Goal: Information Seeking & Learning: Learn about a topic

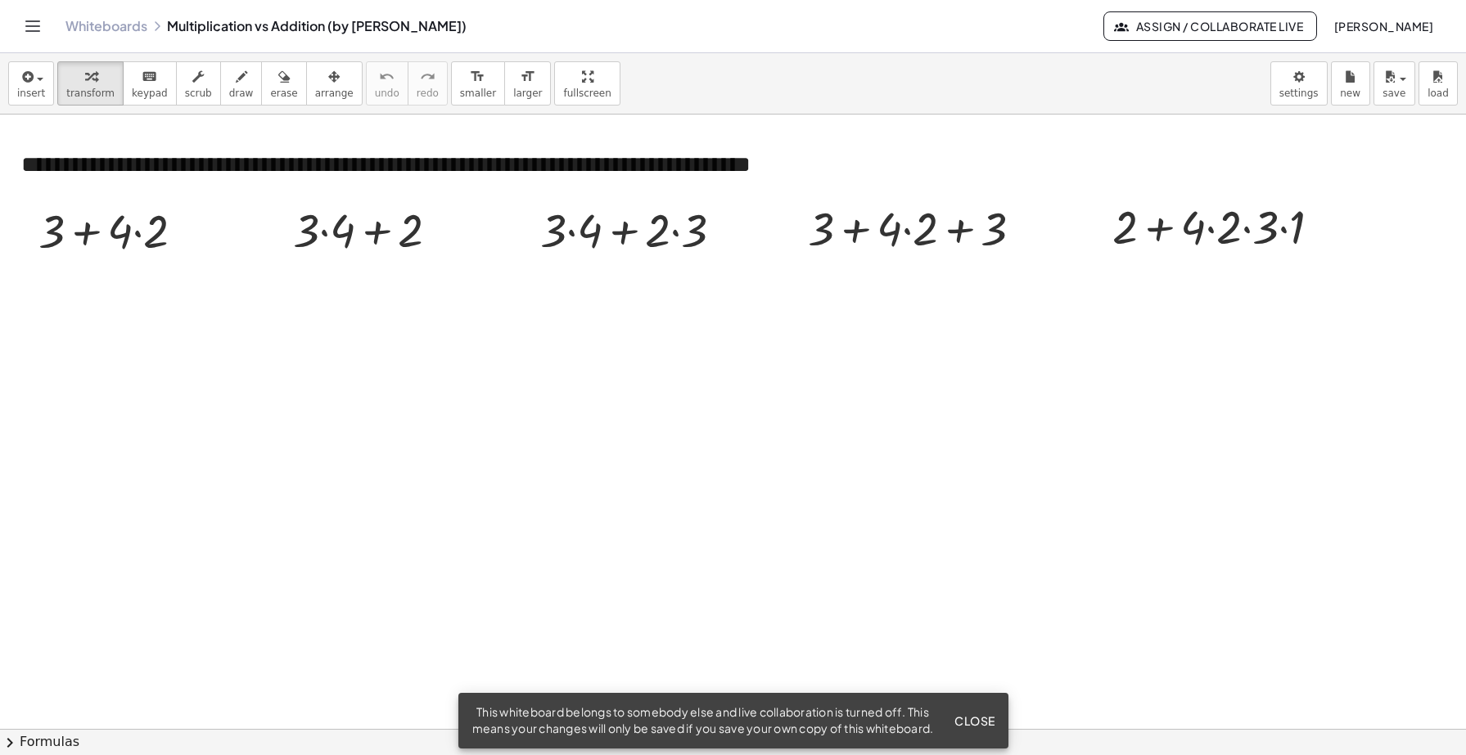
click at [986, 714] on span "Close" at bounding box center [974, 721] width 41 height 15
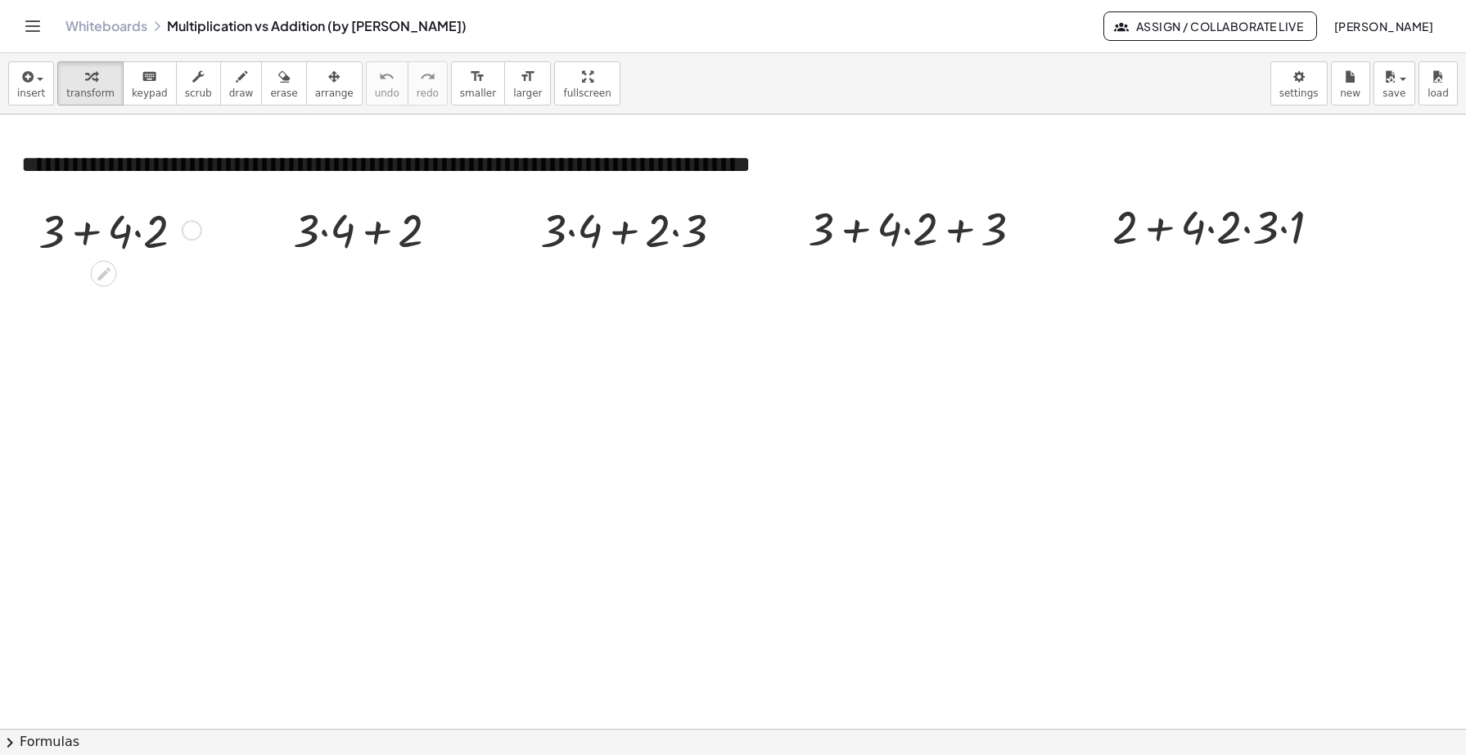
click at [113, 231] on div at bounding box center [117, 228] width 175 height 61
click at [95, 235] on div at bounding box center [117, 228] width 175 height 61
click at [136, 233] on div at bounding box center [117, 228] width 175 height 61
click at [92, 290] on div at bounding box center [117, 289] width 175 height 61
click at [416, 33] on div "Whiteboards Multiplication vs Addition (by Tim Brzezinski)" at bounding box center [584, 26] width 1038 height 16
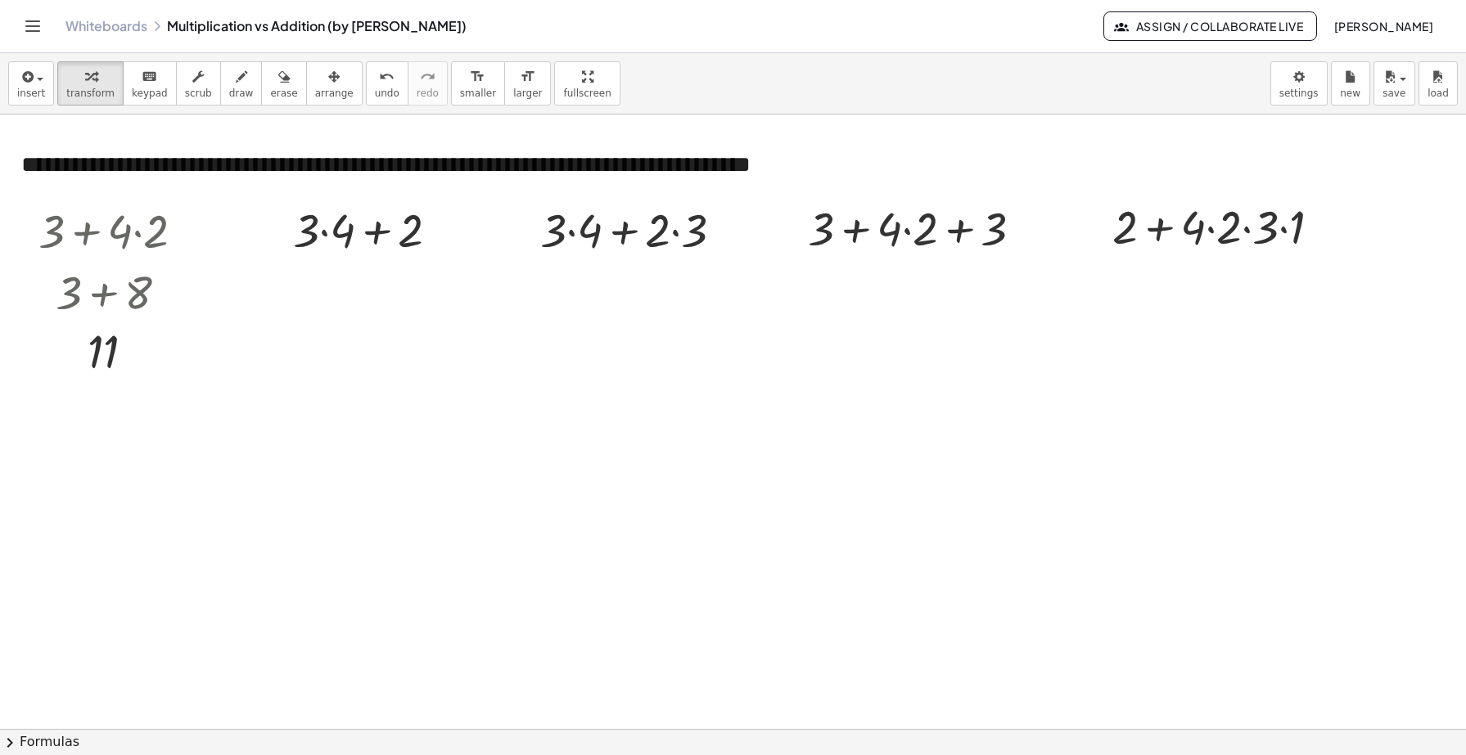
click at [414, 29] on div "Whiteboards Multiplication vs Addition (by Tim Brzezinski)" at bounding box center [584, 26] width 1038 height 16
click at [416, 29] on div "Whiteboards Multiplication vs Addition (by Tim Brzezinski)" at bounding box center [584, 26] width 1038 height 16
click at [421, 29] on div "Whiteboards Multiplication vs Addition (by Tim Brzezinski)" at bounding box center [584, 26] width 1038 height 16
click at [453, 26] on div "Whiteboards Multiplication vs Addition (by Tim Brzezinski)" at bounding box center [584, 26] width 1038 height 16
